Goal: Browse casually: Explore the website without a specific task or goal

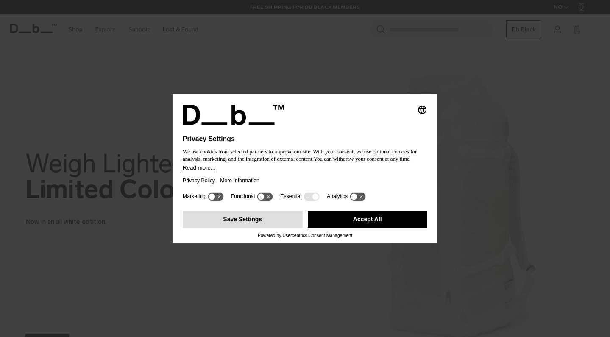
click at [275, 221] on button "Save Settings" at bounding box center [243, 219] width 120 height 17
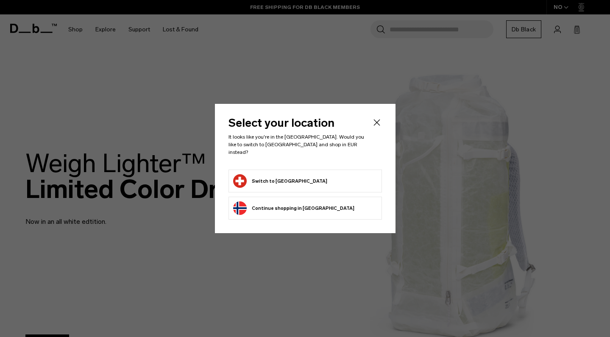
click at [299, 182] on form "Switch to Switzerland" at bounding box center [305, 181] width 144 height 14
click at [290, 175] on button "Switch to Switzerland" at bounding box center [280, 181] width 94 height 14
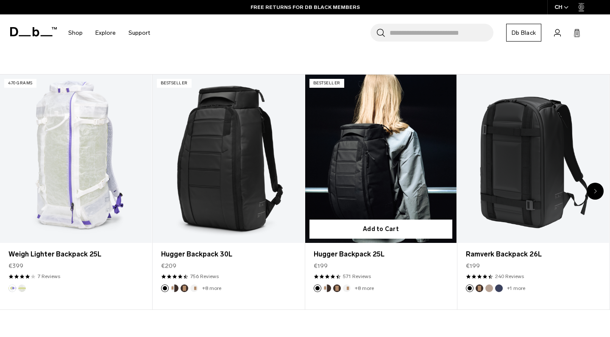
scroll to position [309, 0]
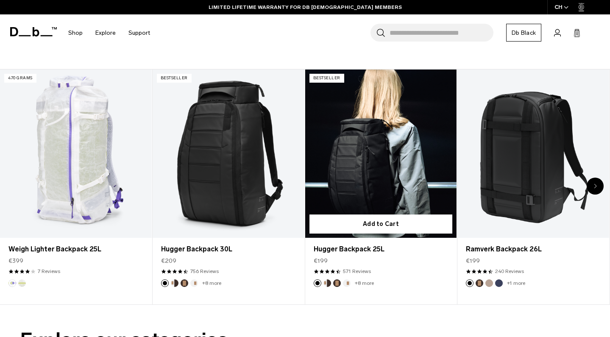
click at [325, 285] on button "Cappuccino" at bounding box center [327, 283] width 8 height 8
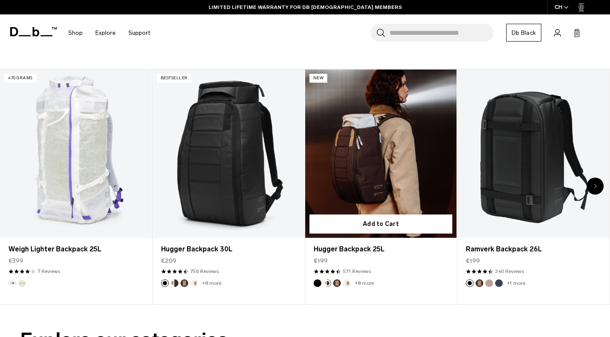
click at [337, 282] on button "Espresso" at bounding box center [337, 283] width 8 height 8
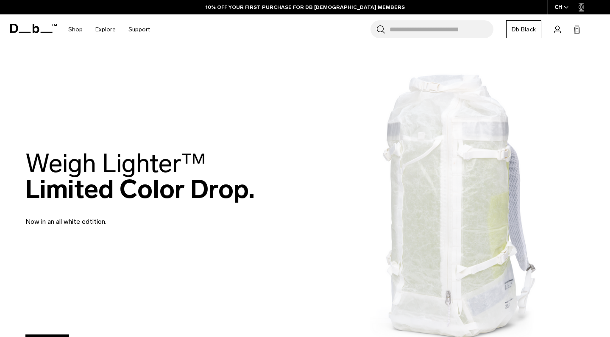
scroll to position [0, 0]
